Goal: Transaction & Acquisition: Purchase product/service

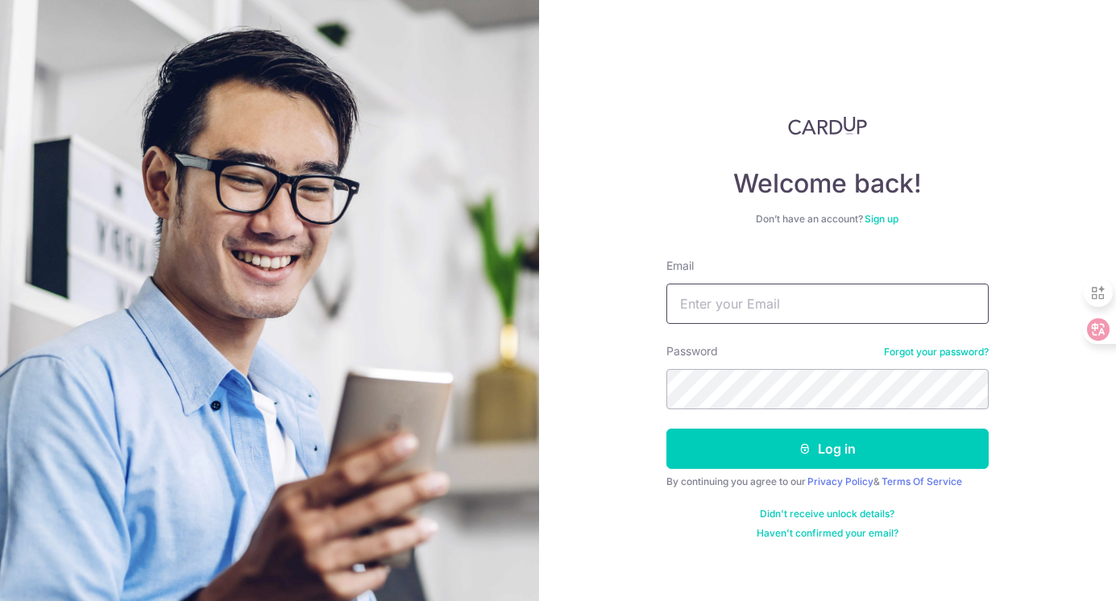
click at [803, 309] on input "Email" at bounding box center [827, 304] width 322 height 40
type input "cmjteresa731@gmail.com"
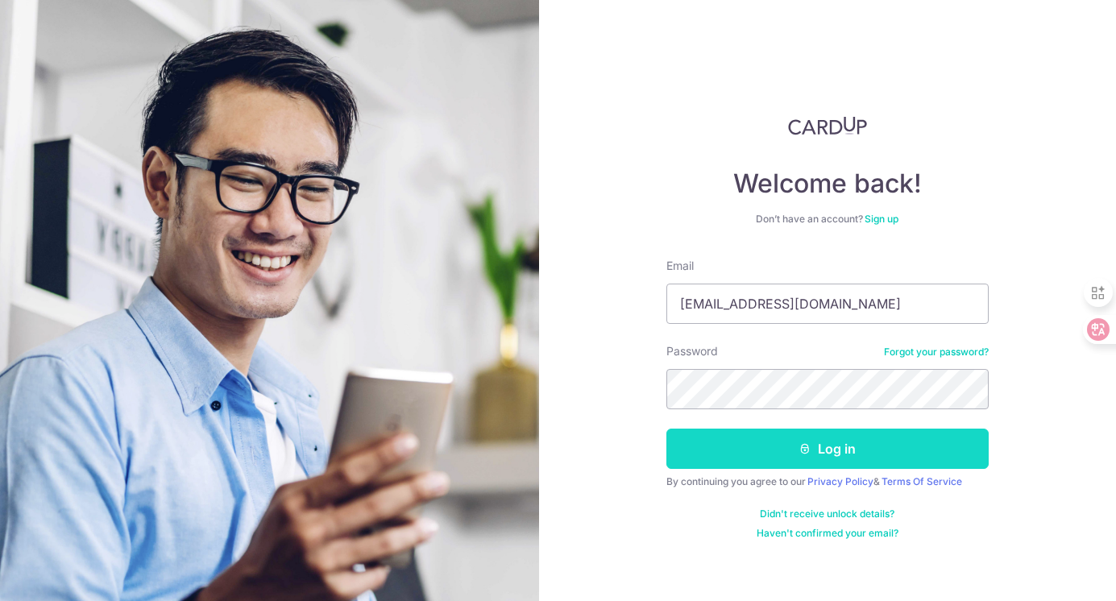
click at [791, 452] on button "Log in" at bounding box center [827, 449] width 322 height 40
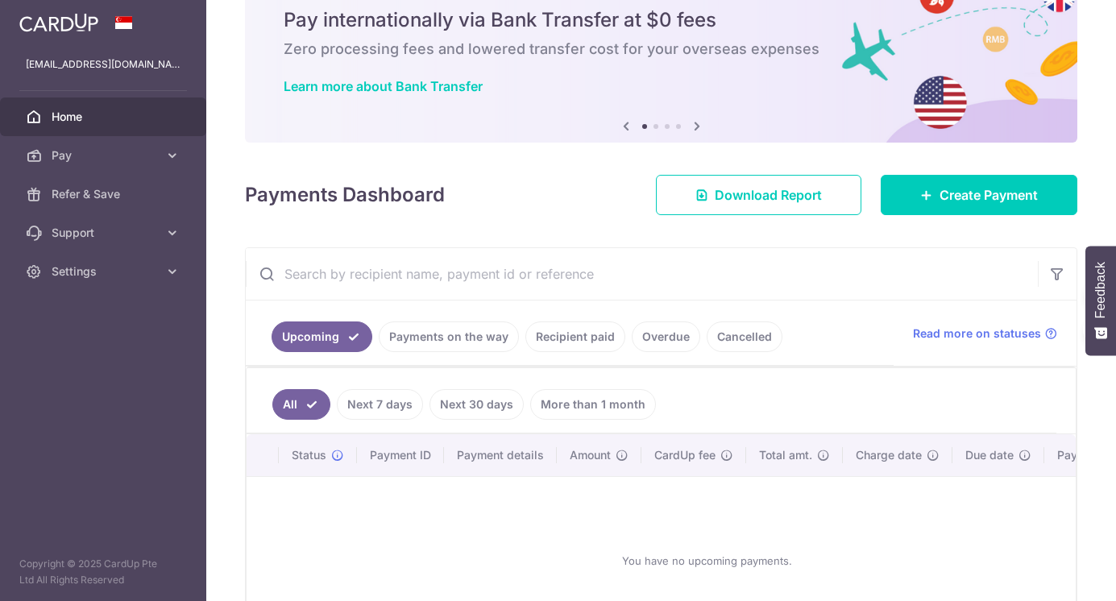
scroll to position [64, 0]
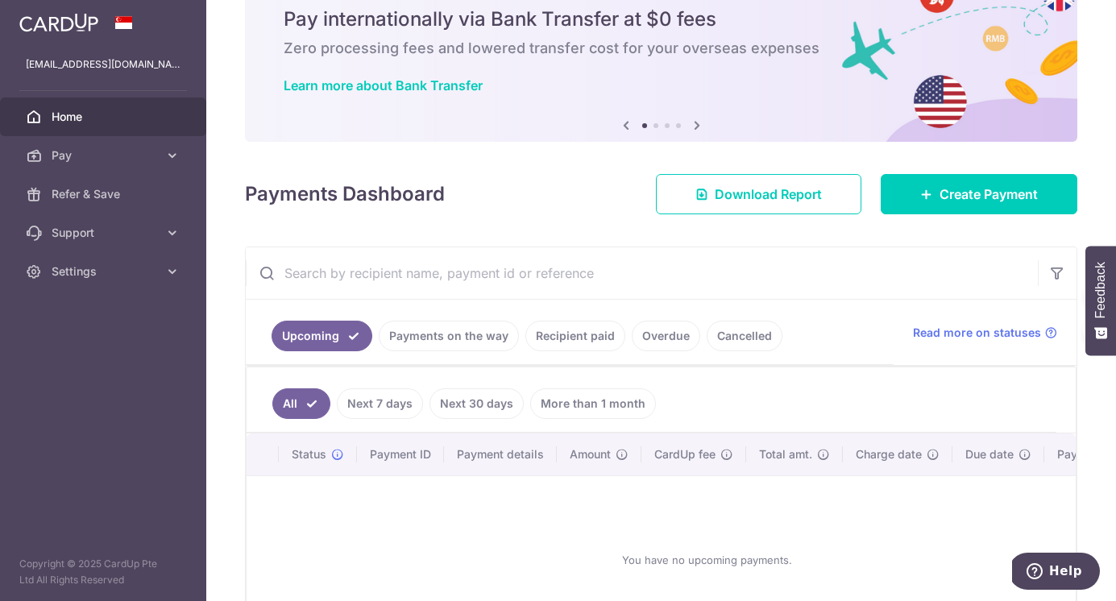
click at [475, 338] on link "Payments on the way" at bounding box center [449, 336] width 140 height 31
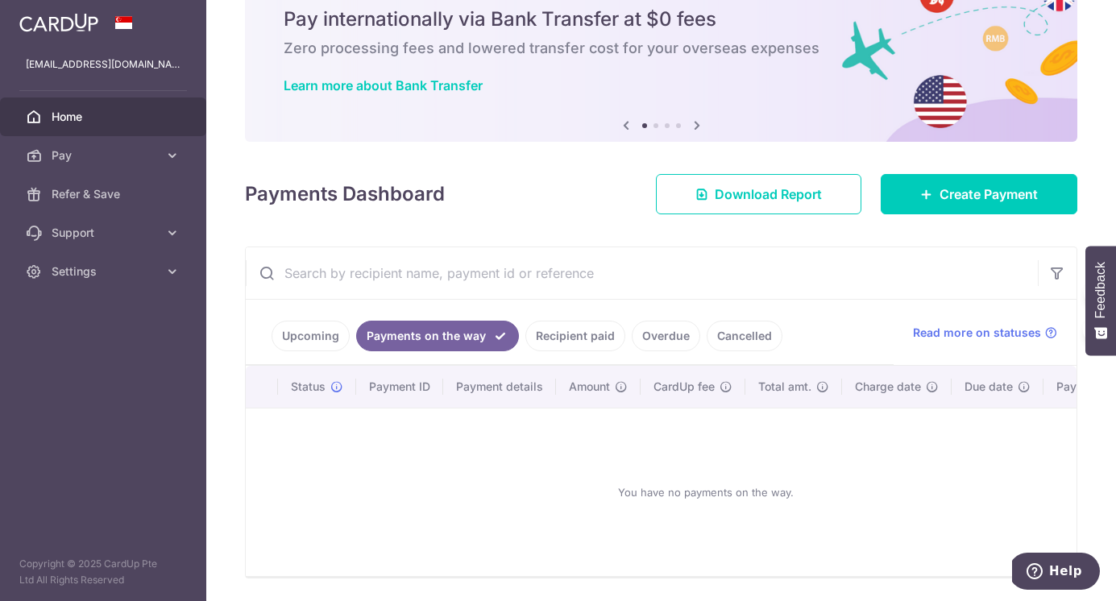
click at [566, 340] on link "Recipient paid" at bounding box center [575, 336] width 100 height 31
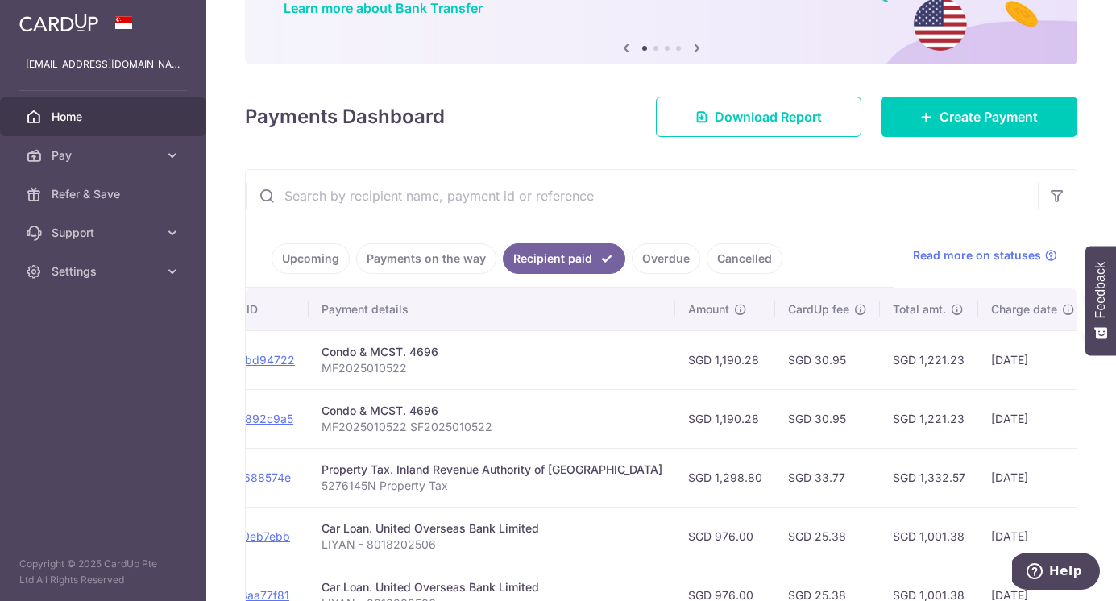
scroll to position [0, 0]
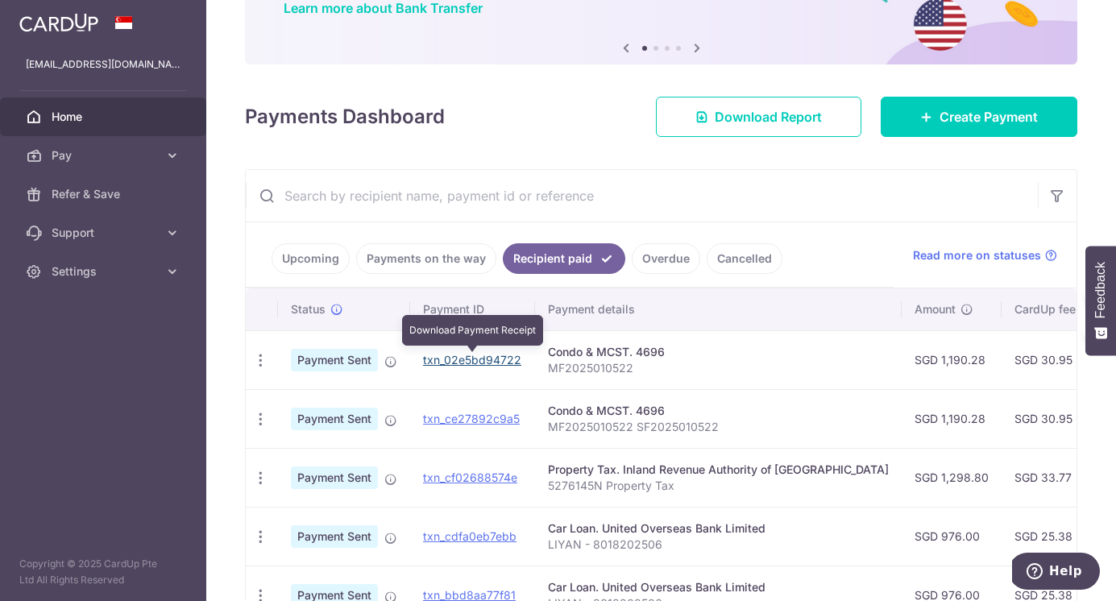
click at [489, 358] on link "txn_02e5bd94722" at bounding box center [472, 360] width 98 height 14
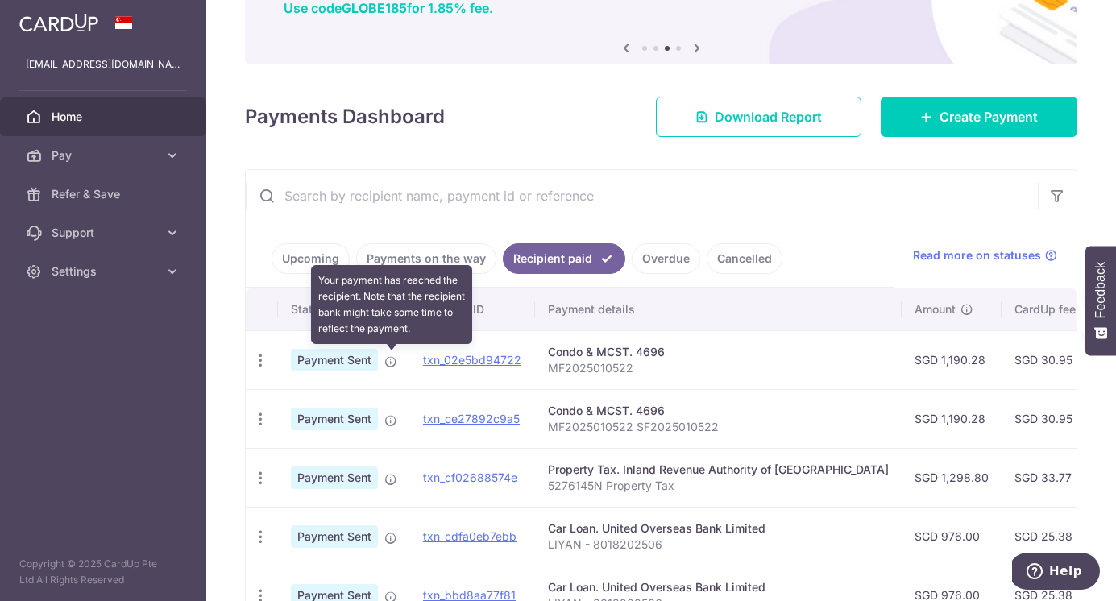
click at [388, 359] on icon at bounding box center [390, 361] width 13 height 13
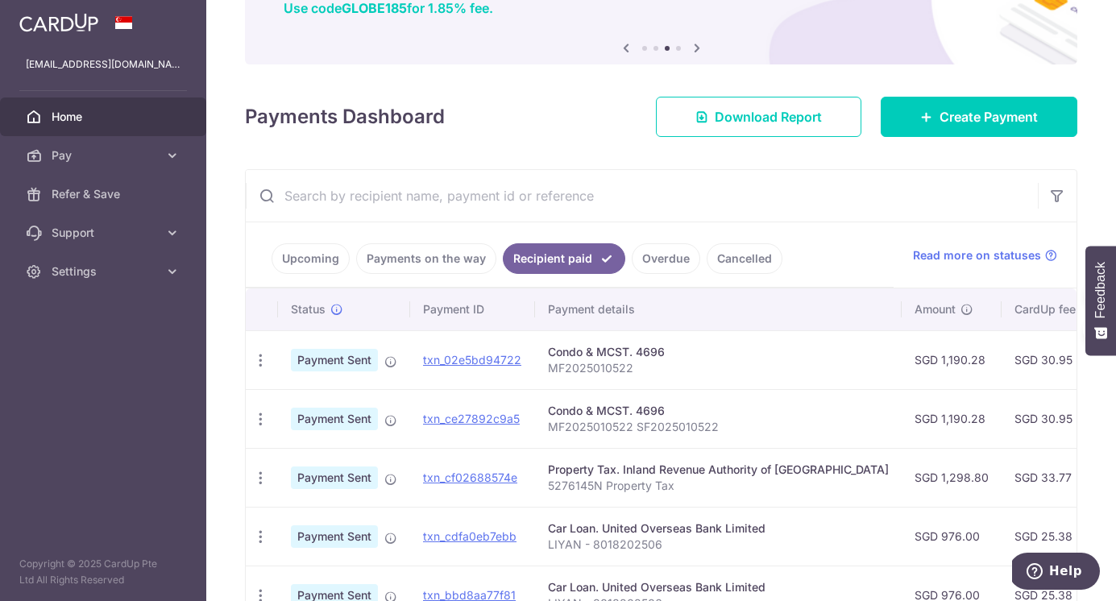
click at [344, 363] on span "Payment Sent" at bounding box center [334, 360] width 87 height 23
click at [259, 365] on icon "button" at bounding box center [260, 360] width 17 height 17
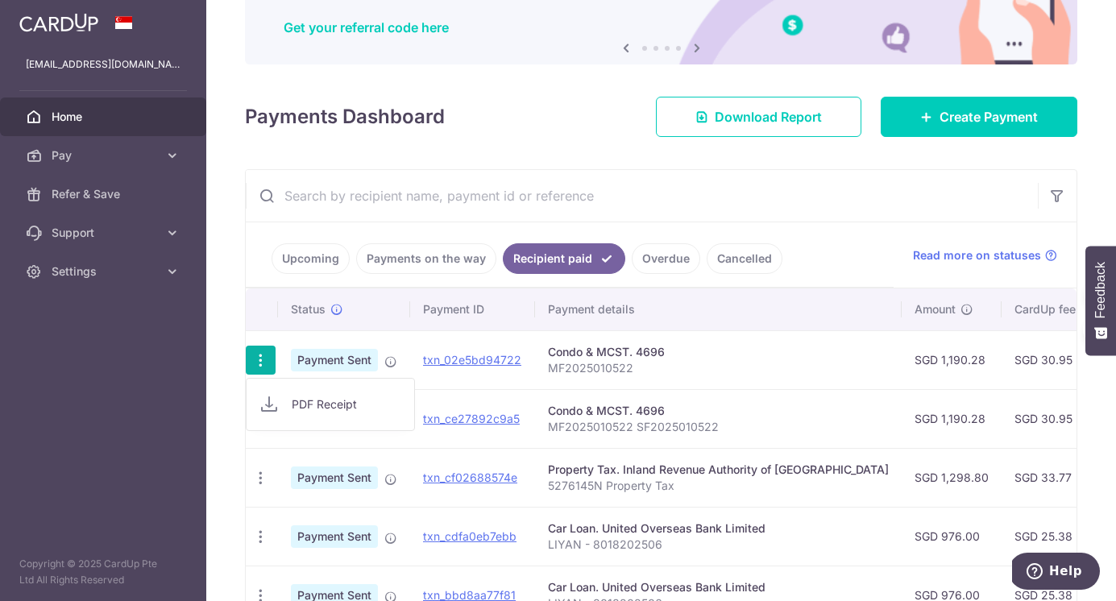
click at [608, 384] on td "Condo & MCST. 4696 MF2025010522" at bounding box center [718, 359] width 367 height 59
click at [601, 358] on div "Condo & MCST. 4696" at bounding box center [718, 352] width 341 height 16
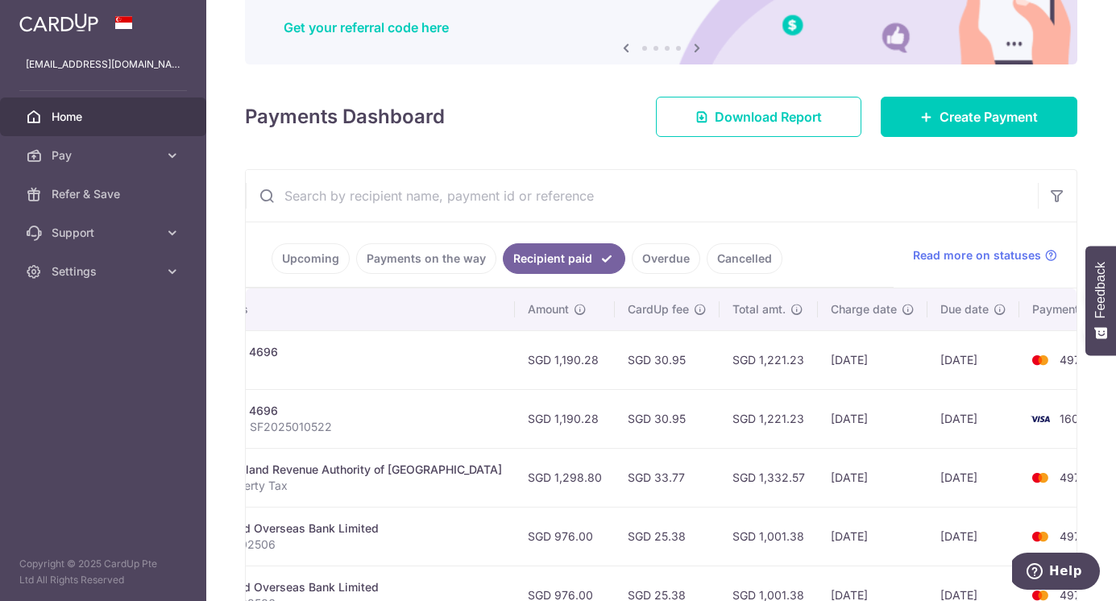
scroll to position [0, 393]
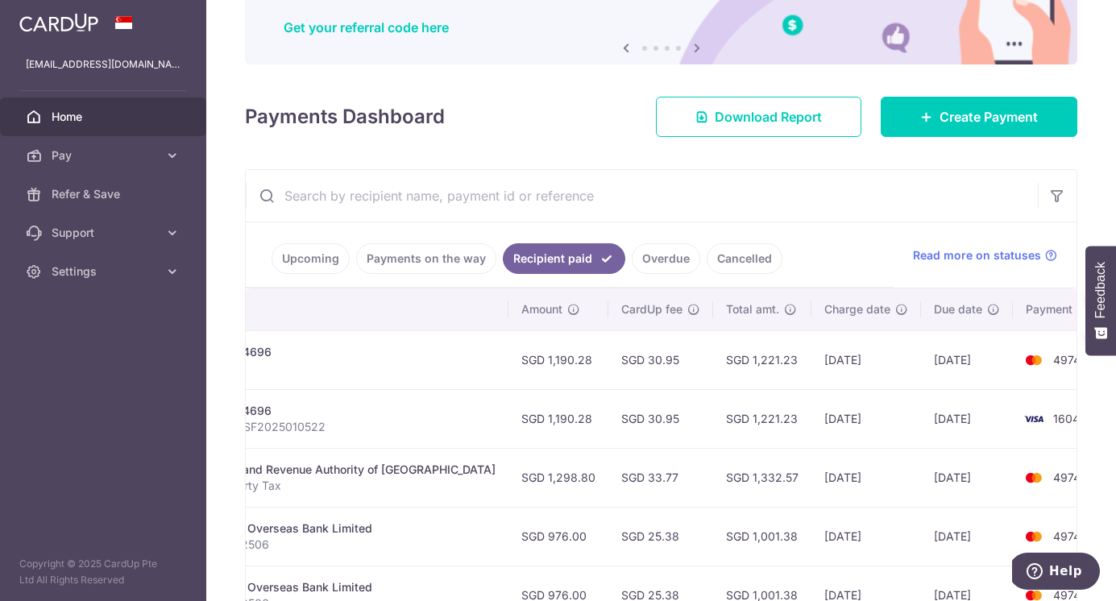
click at [811, 374] on td "[DATE]" at bounding box center [866, 359] width 110 height 59
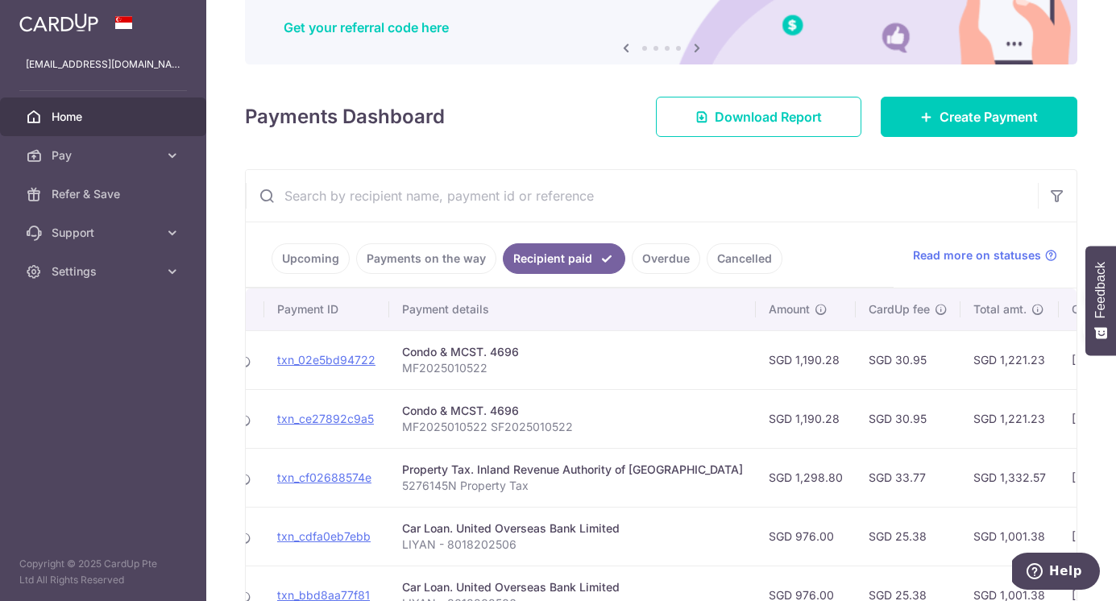
scroll to position [0, 0]
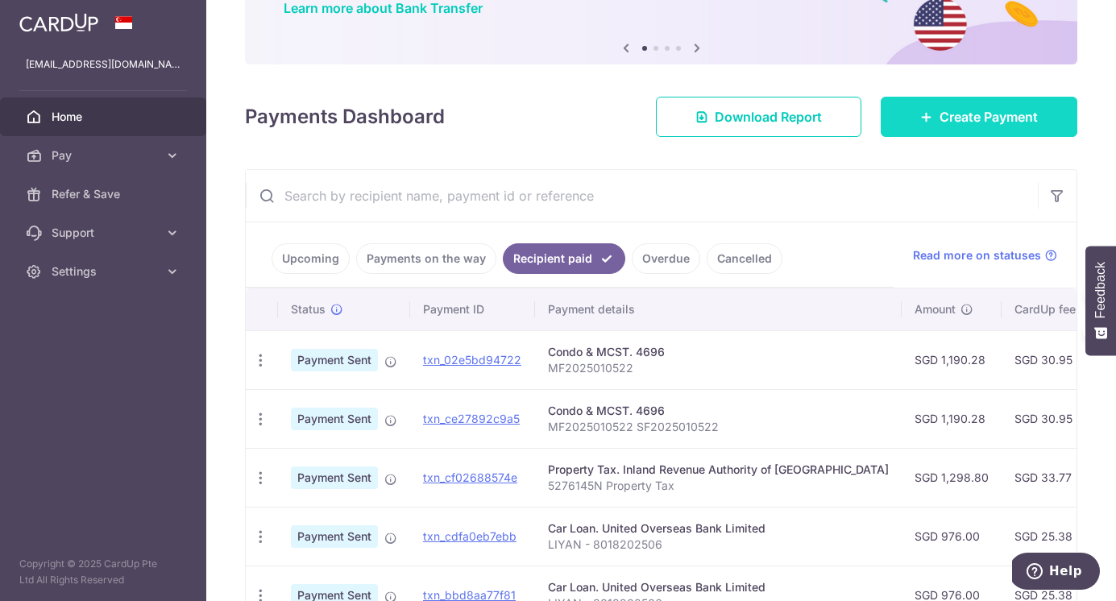
click at [973, 126] on span "Create Payment" at bounding box center [989, 116] width 98 height 19
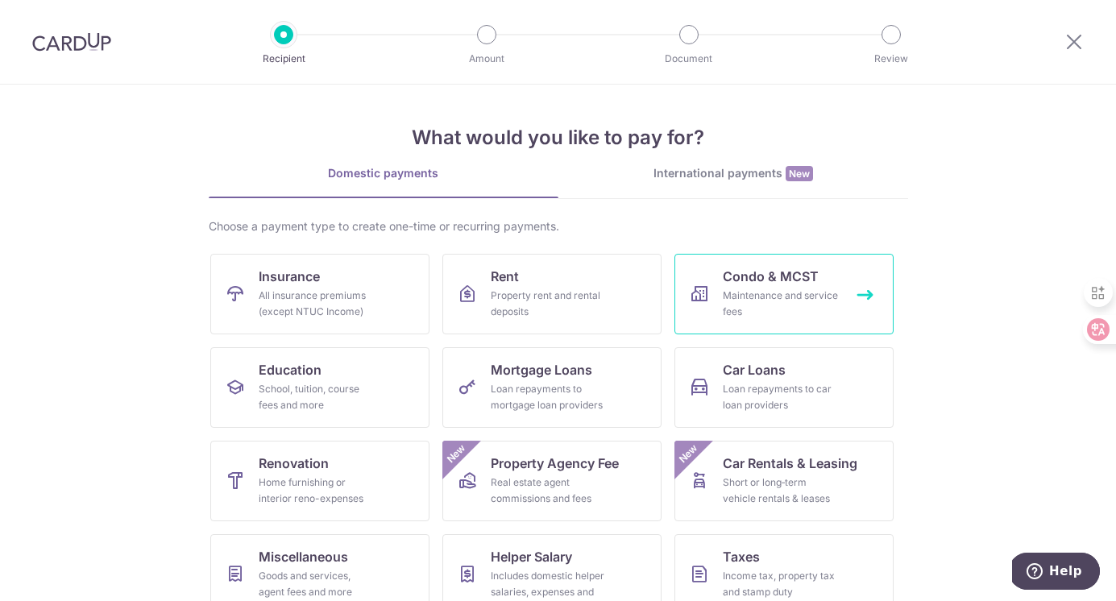
click at [810, 277] on span "Condo & MCST" at bounding box center [771, 276] width 96 height 19
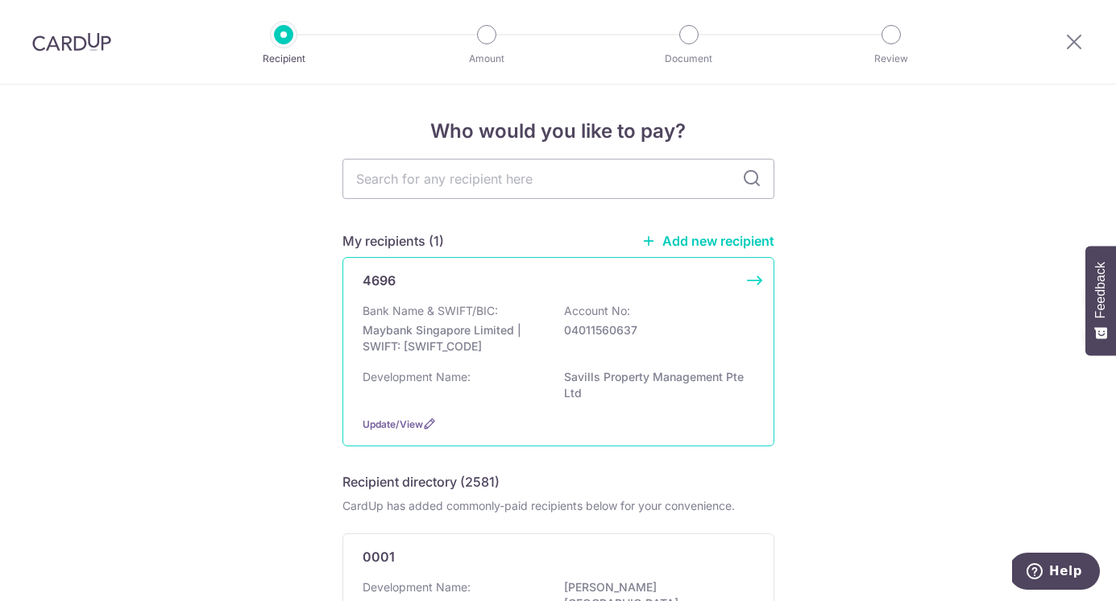
click at [582, 326] on p "04011560637" at bounding box center [654, 330] width 180 height 16
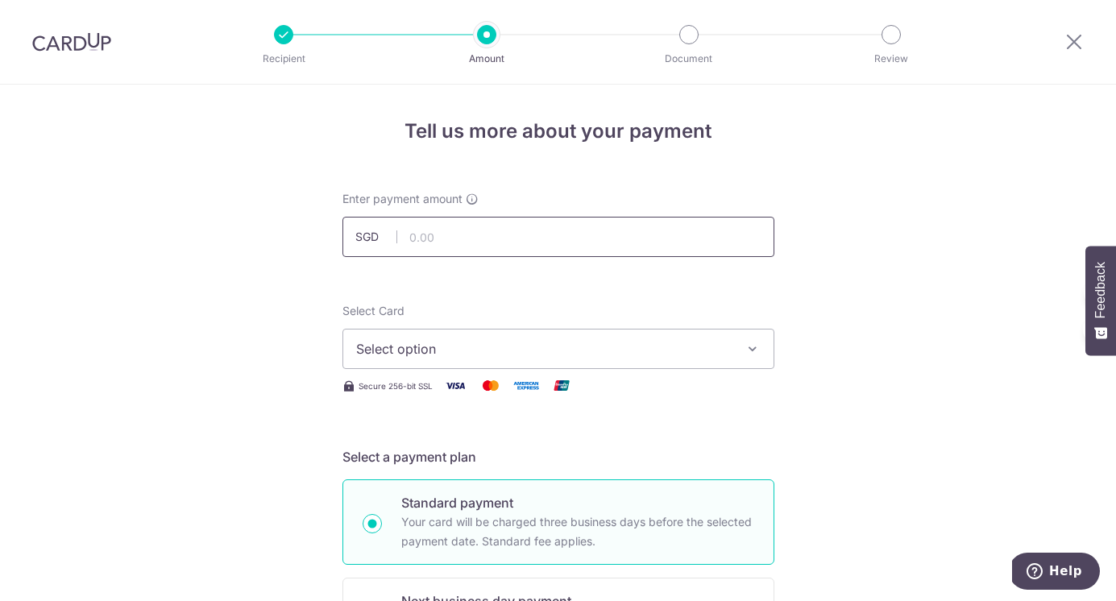
click at [593, 239] on input "text" at bounding box center [558, 237] width 432 height 40
type input "1,190.28"
click at [611, 356] on span "Select option" at bounding box center [544, 348] width 376 height 19
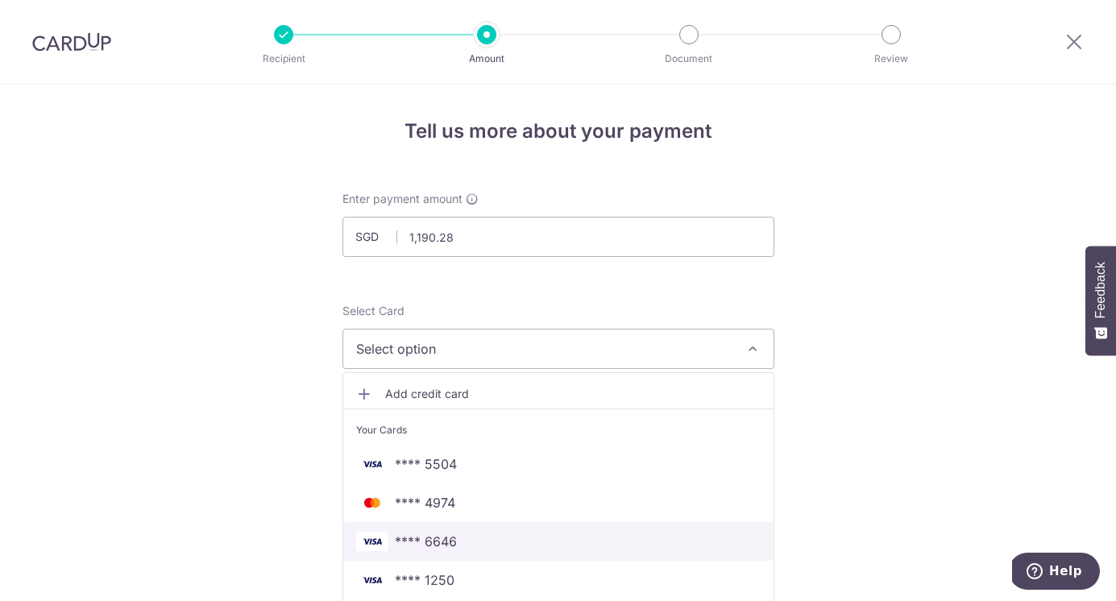
click at [570, 533] on span "**** 6646" at bounding box center [558, 541] width 405 height 19
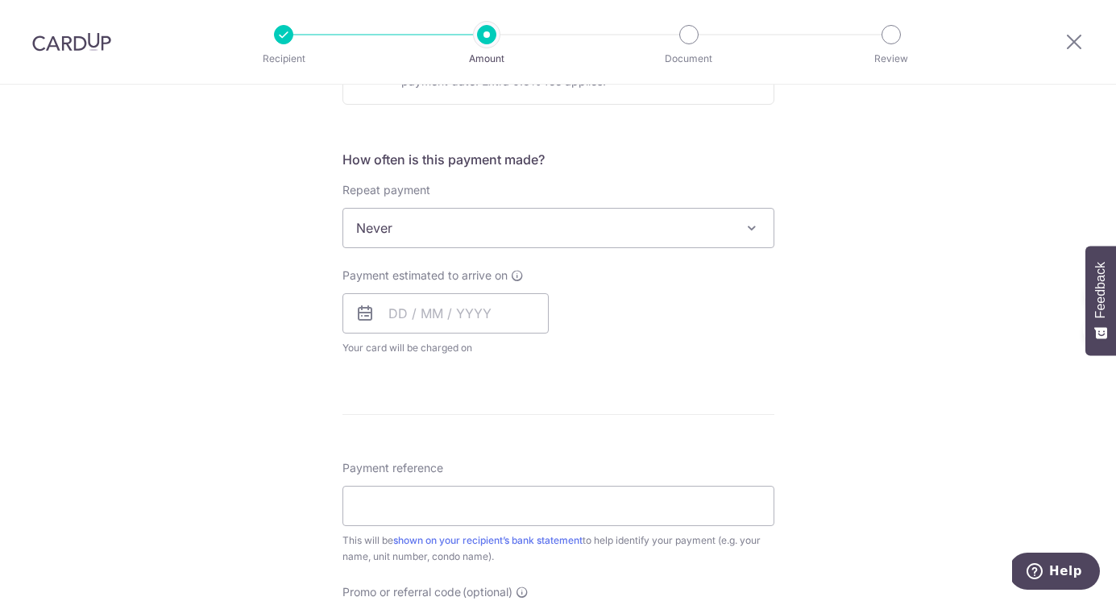
scroll to position [437, 0]
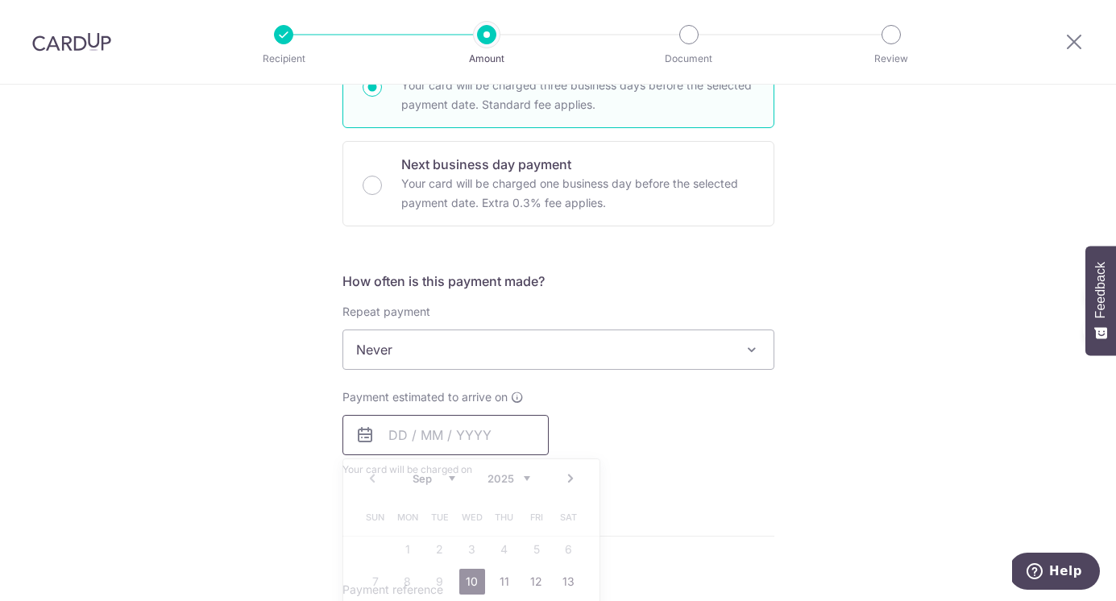
click at [500, 437] on input "text" at bounding box center [445, 435] width 206 height 40
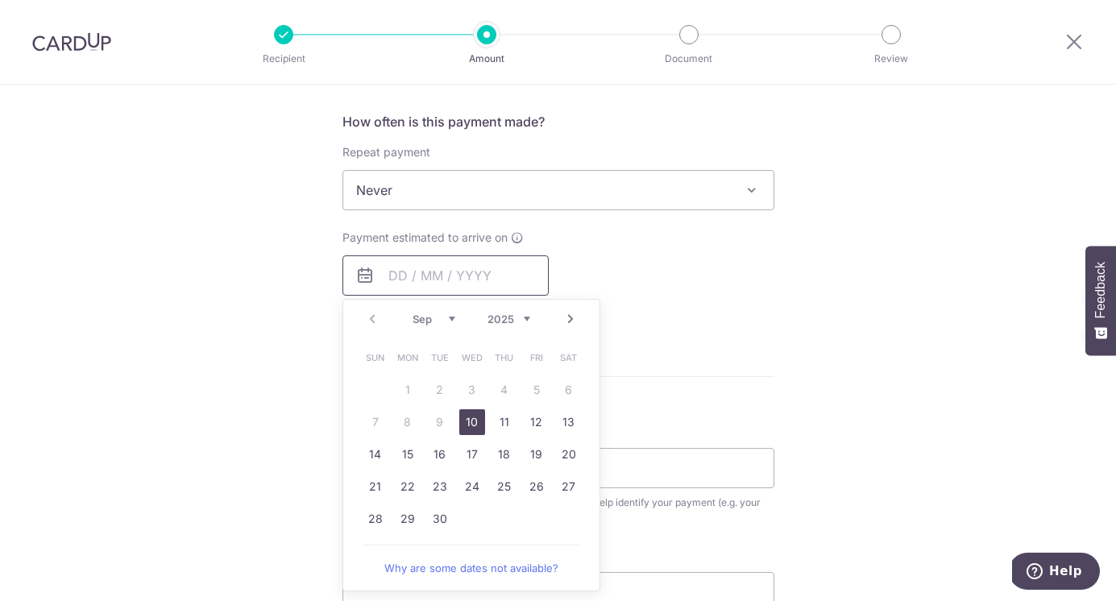
scroll to position [649, 0]
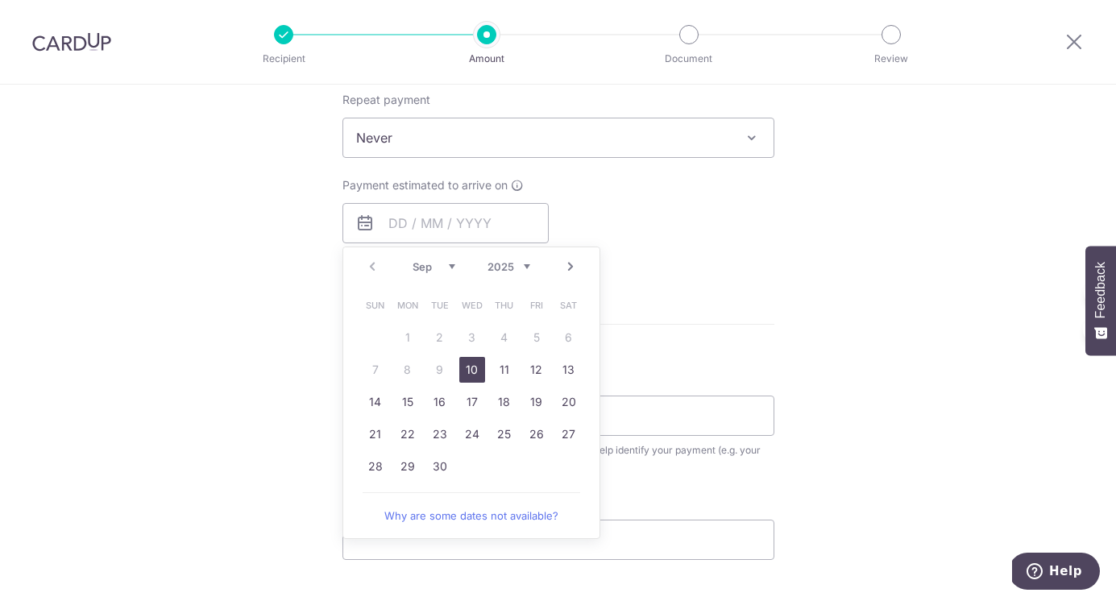
click at [535, 437] on link "26" at bounding box center [537, 434] width 26 height 26
type input "26/09/2025"
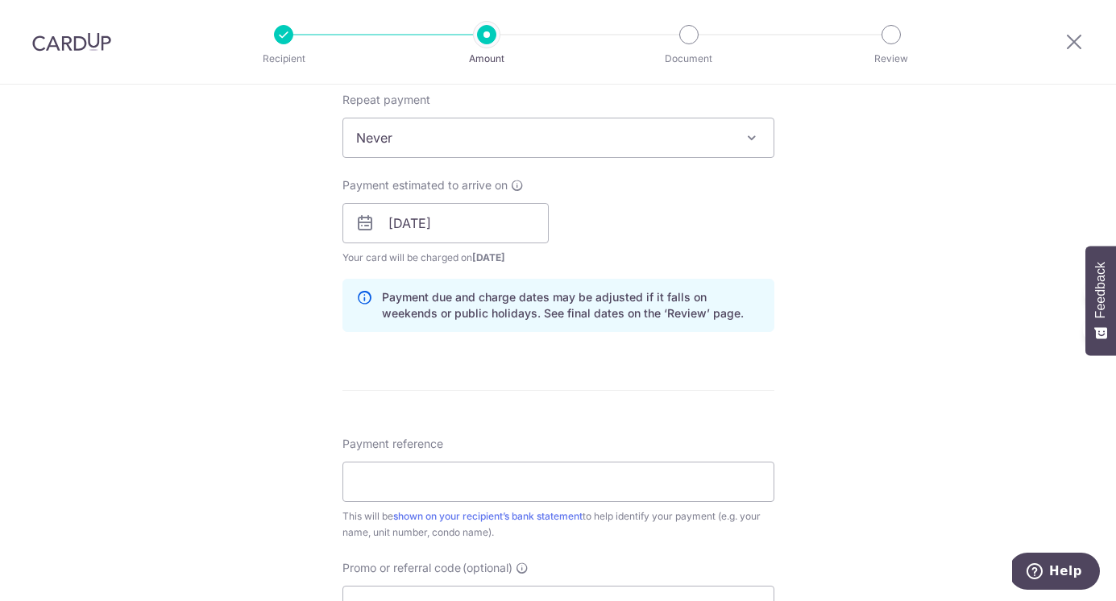
click at [749, 230] on div "Payment estimated to arrive on 26/09/2025 Prev Next Sep Oct Nov Dec 2025 2026 2…" at bounding box center [558, 221] width 451 height 89
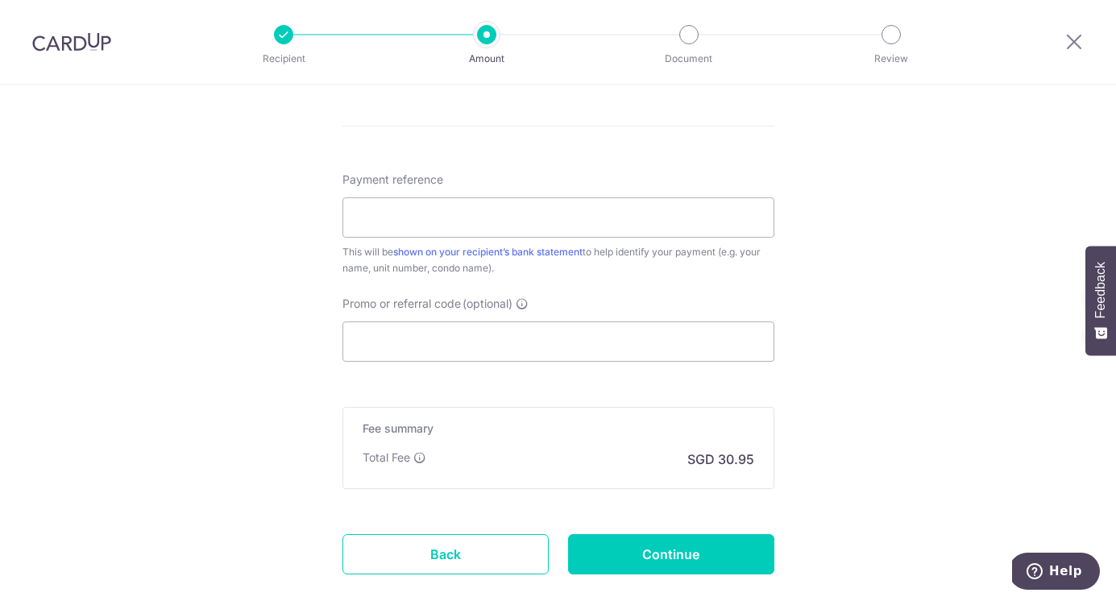
scroll to position [1007, 0]
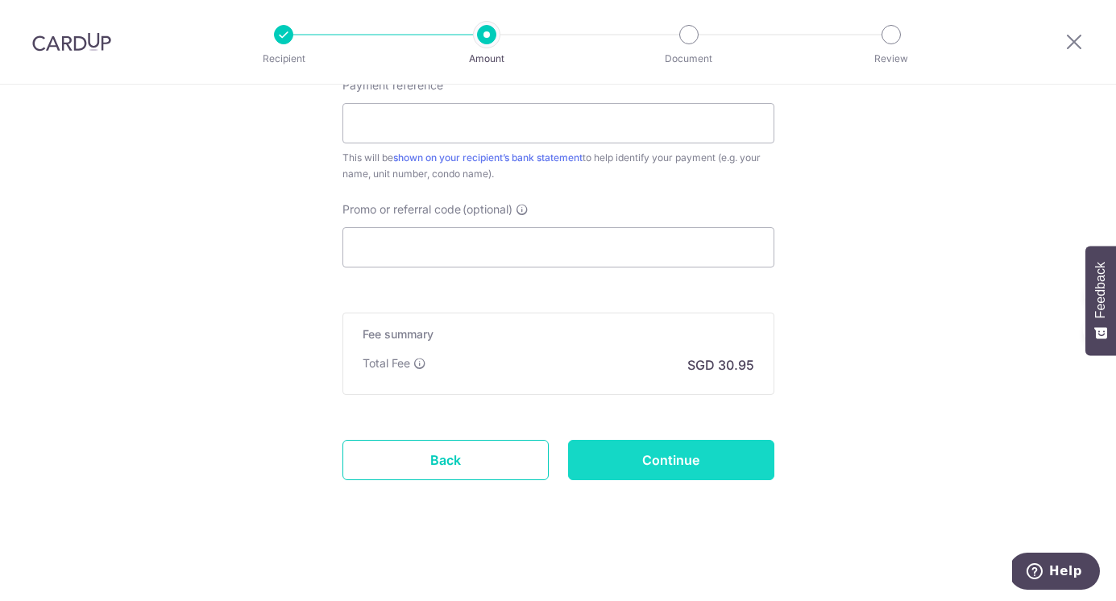
click at [620, 450] on input "Continue" at bounding box center [671, 460] width 206 height 40
type input "Create Schedule"
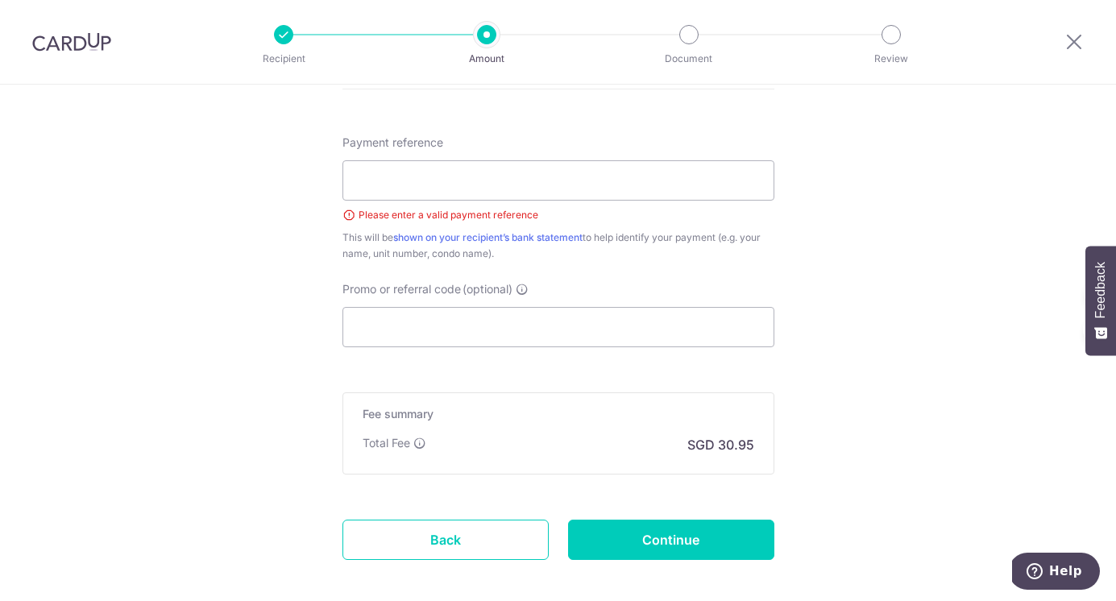
scroll to position [948, 0]
click at [537, 197] on input "Payment reference" at bounding box center [558, 182] width 432 height 40
type input "M/F2025010522/S/F2025010522"
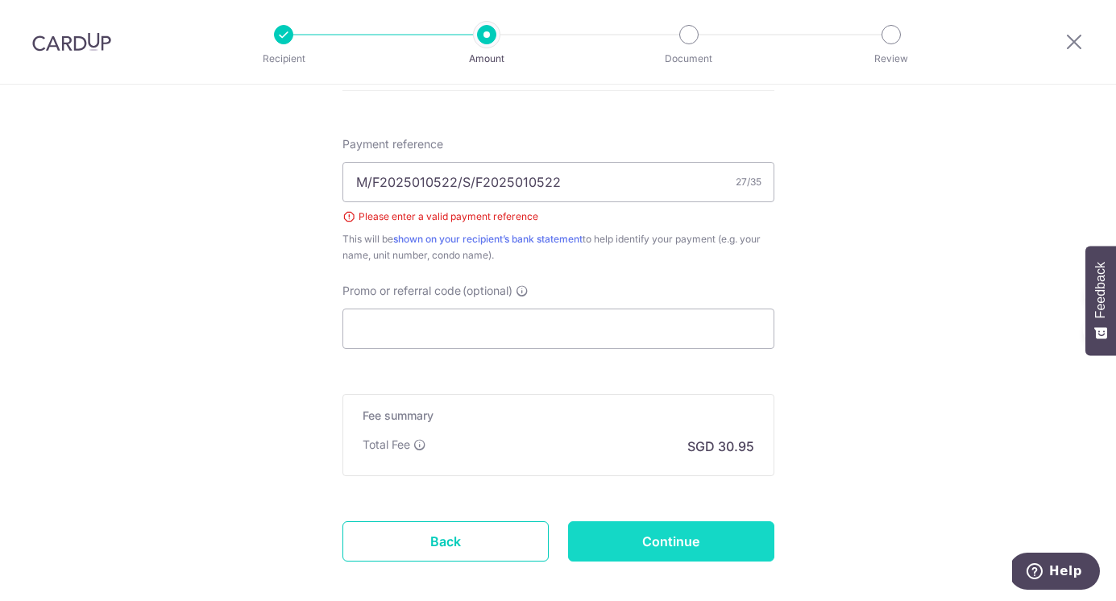
click at [650, 552] on input "Continue" at bounding box center [671, 541] width 206 height 40
type input "Create Schedule"
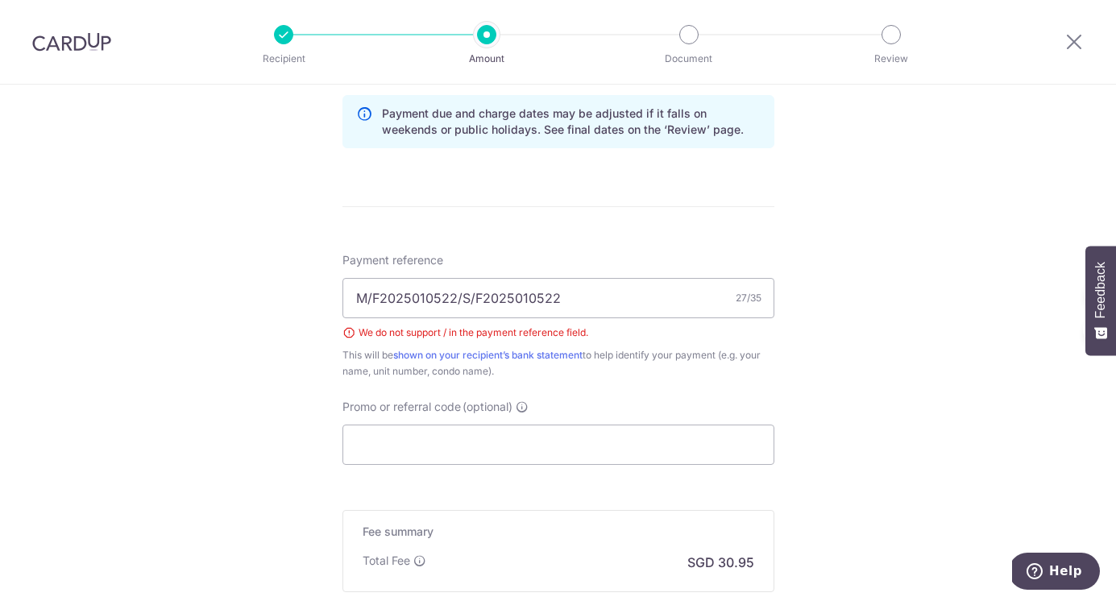
scroll to position [927, 0]
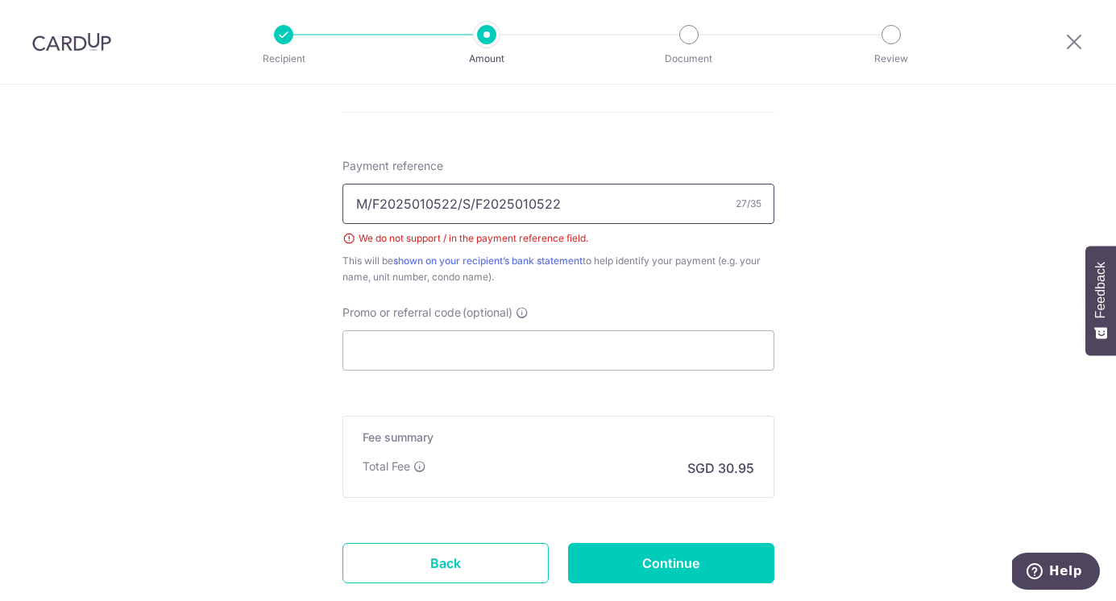
click at [467, 207] on input "M/F2025010522/S/F2025010522" at bounding box center [558, 204] width 432 height 40
click at [457, 204] on input "M/F2025010522/SF2025010522" at bounding box center [558, 204] width 432 height 40
click at [368, 204] on input "M/F2025010522SF2025010522" at bounding box center [558, 204] width 432 height 40
type input "MF2025010522SF2025010522"
click at [715, 559] on input "Continue" at bounding box center [671, 563] width 206 height 40
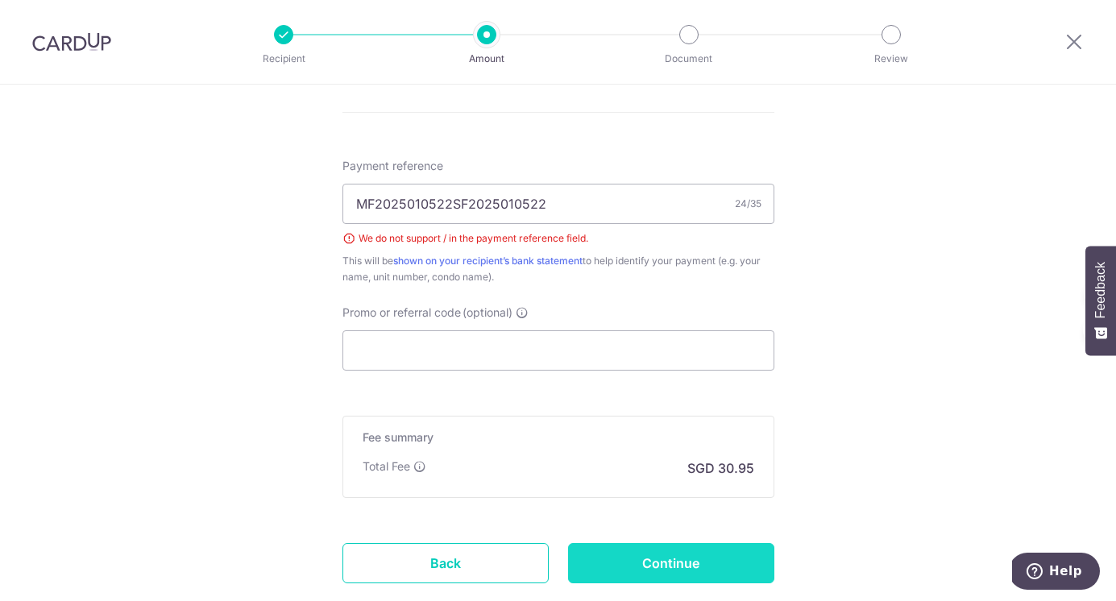
type input "Create Schedule"
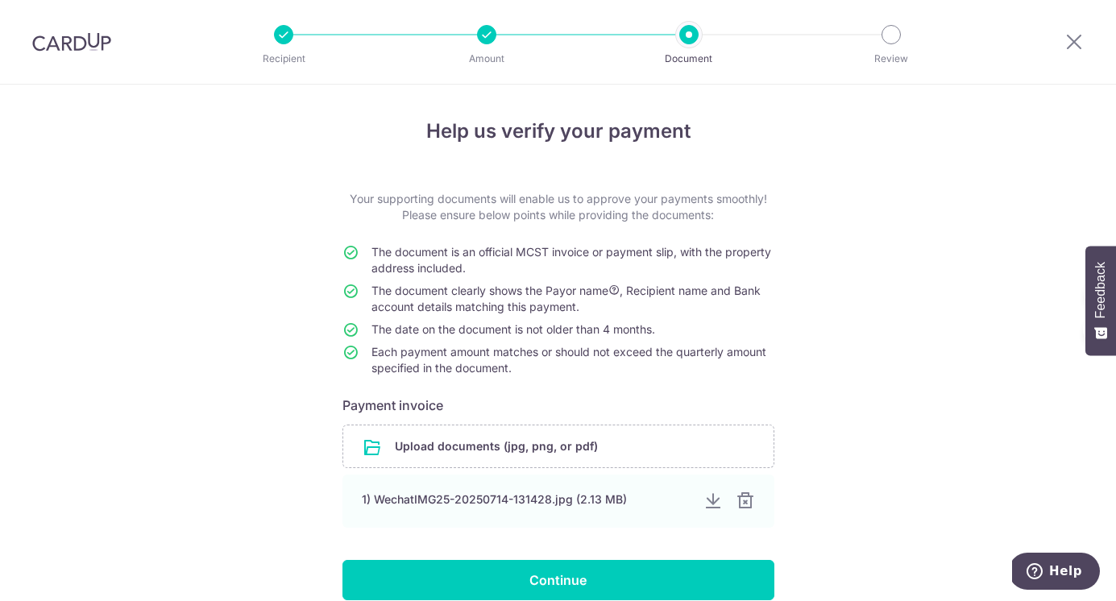
scroll to position [98, 0]
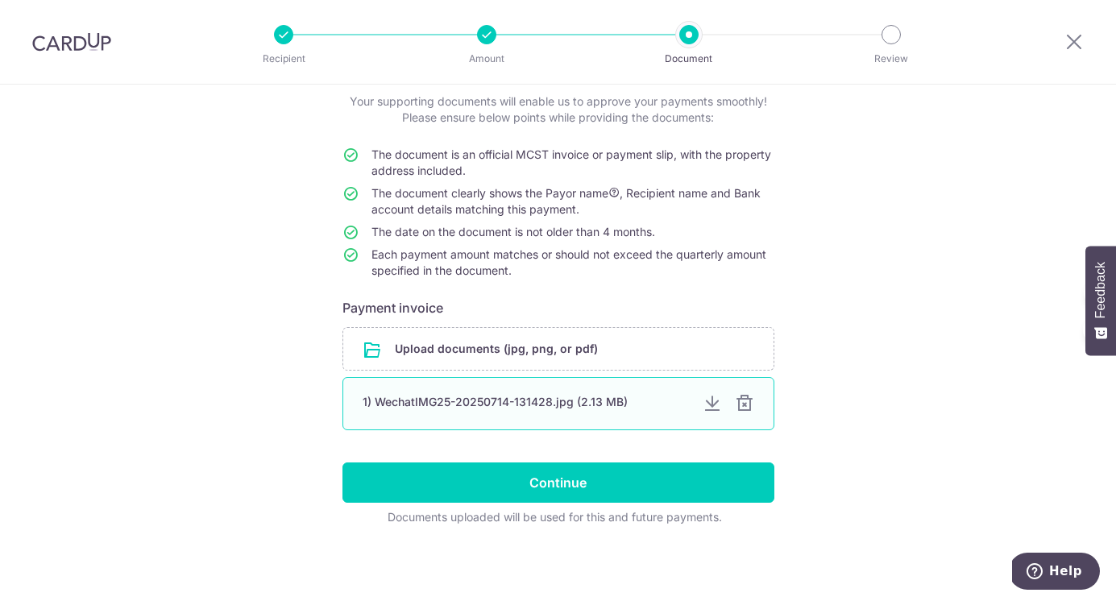
click at [704, 404] on div at bounding box center [712, 403] width 19 height 19
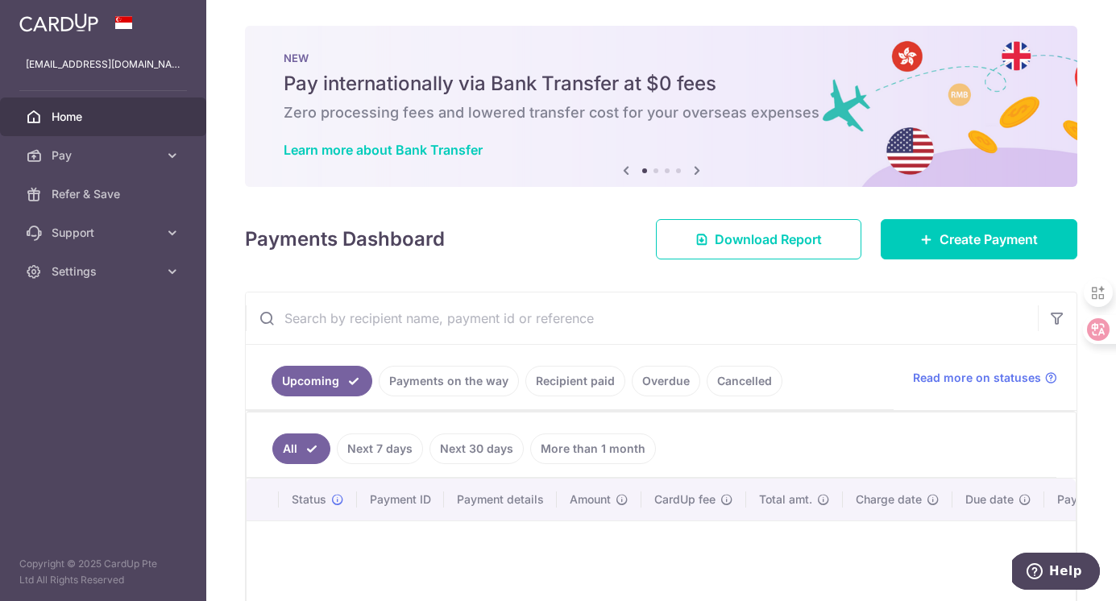
click at [553, 376] on link "Recipient paid" at bounding box center [575, 381] width 100 height 31
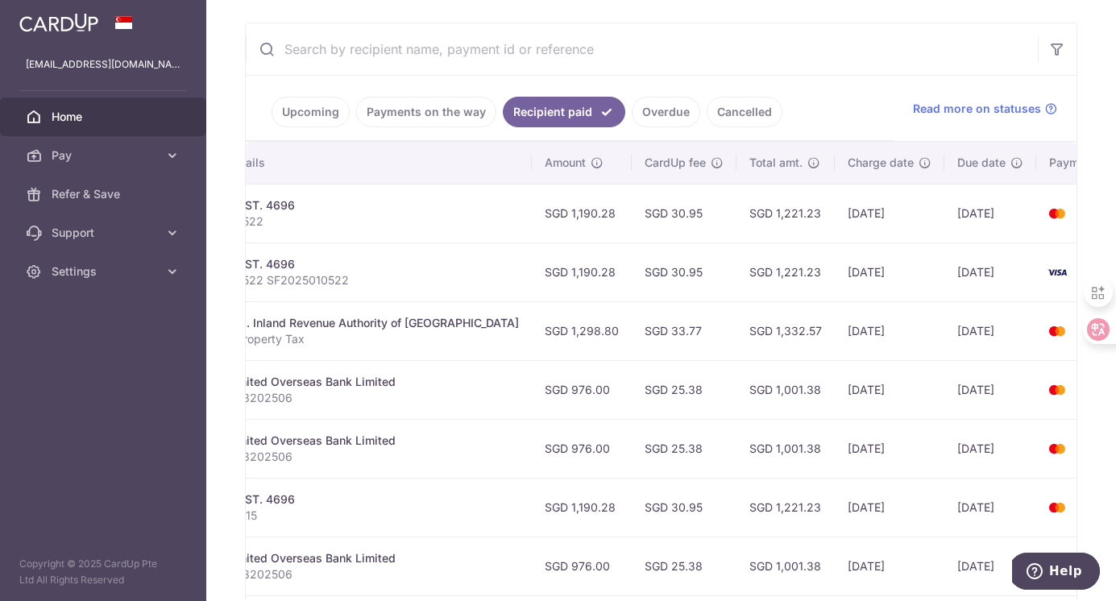
scroll to position [0, 393]
